Goal: Task Accomplishment & Management: Manage account settings

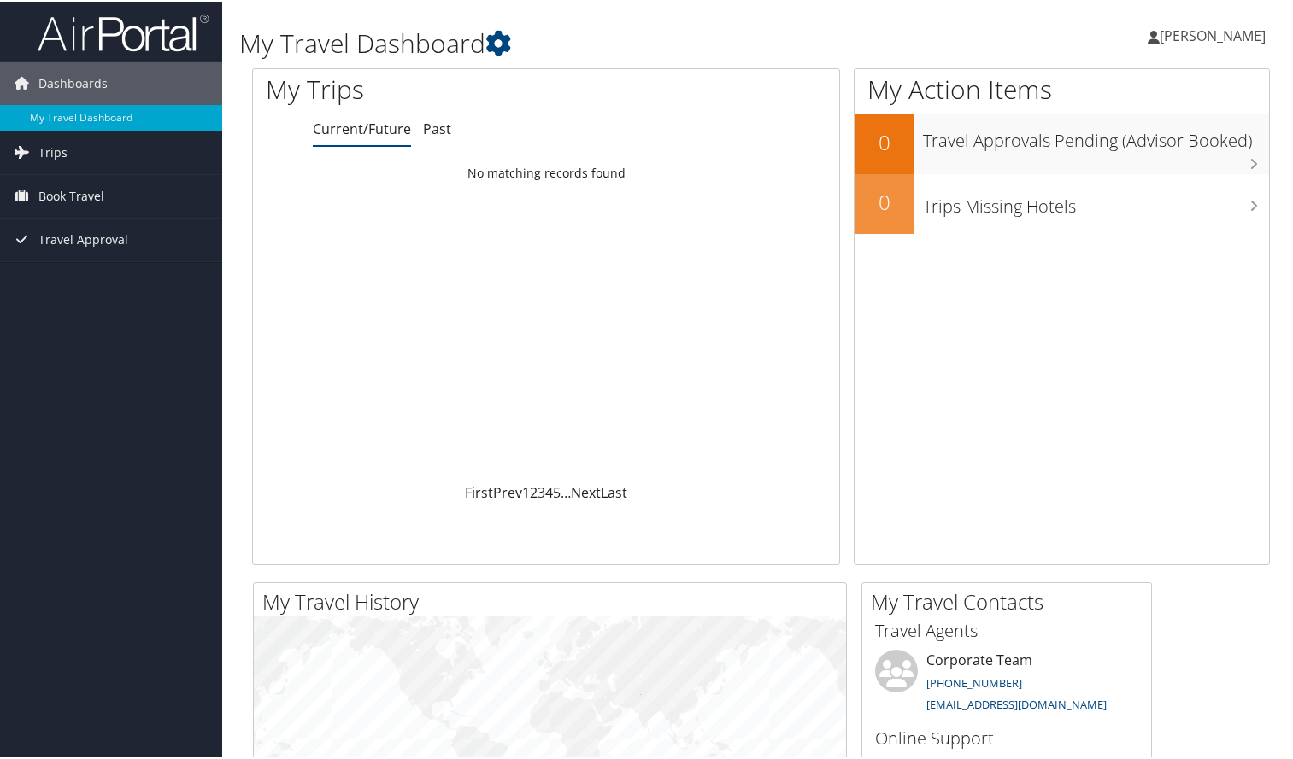
click at [1218, 30] on span "[PERSON_NAME]" at bounding box center [1212, 34] width 106 height 19
click at [1176, 157] on link "View Travel Profile" at bounding box center [1166, 152] width 191 height 29
